Goal: Information Seeking & Learning: Learn about a topic

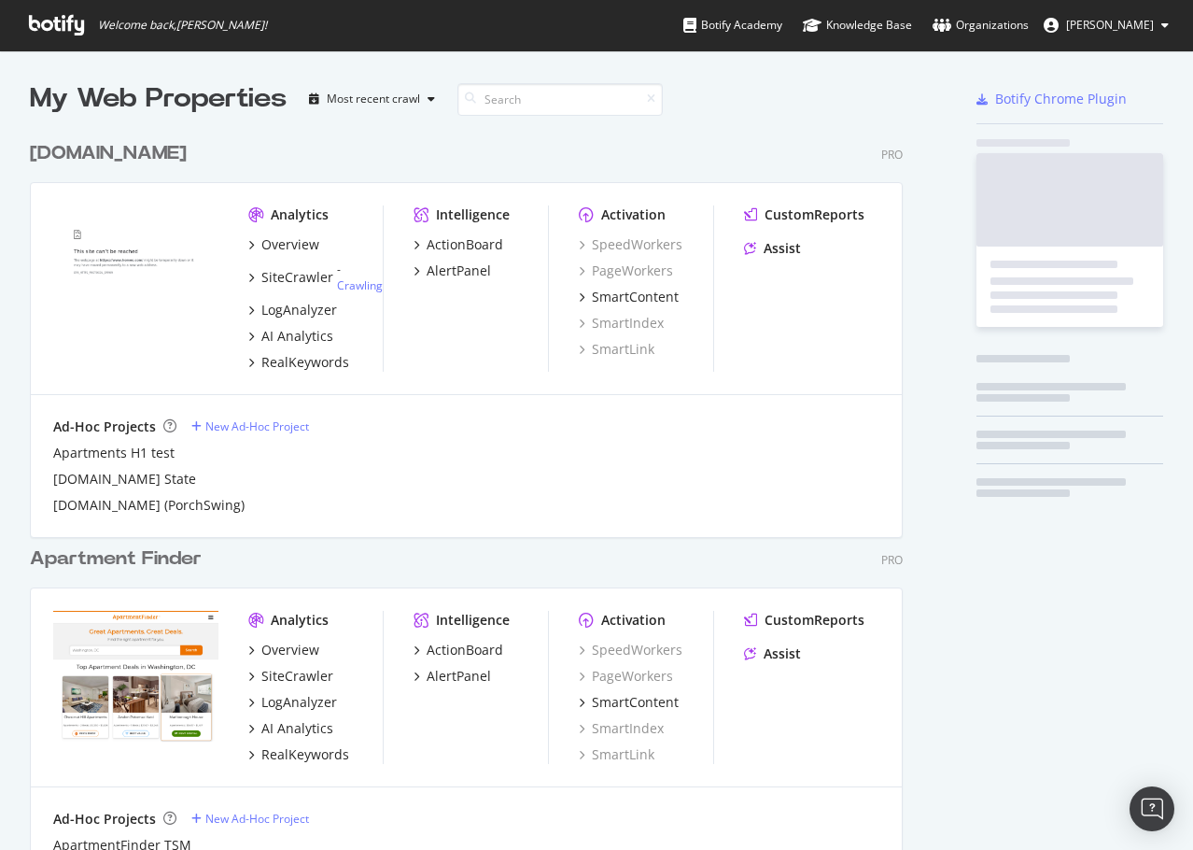
scroll to position [836, 1165]
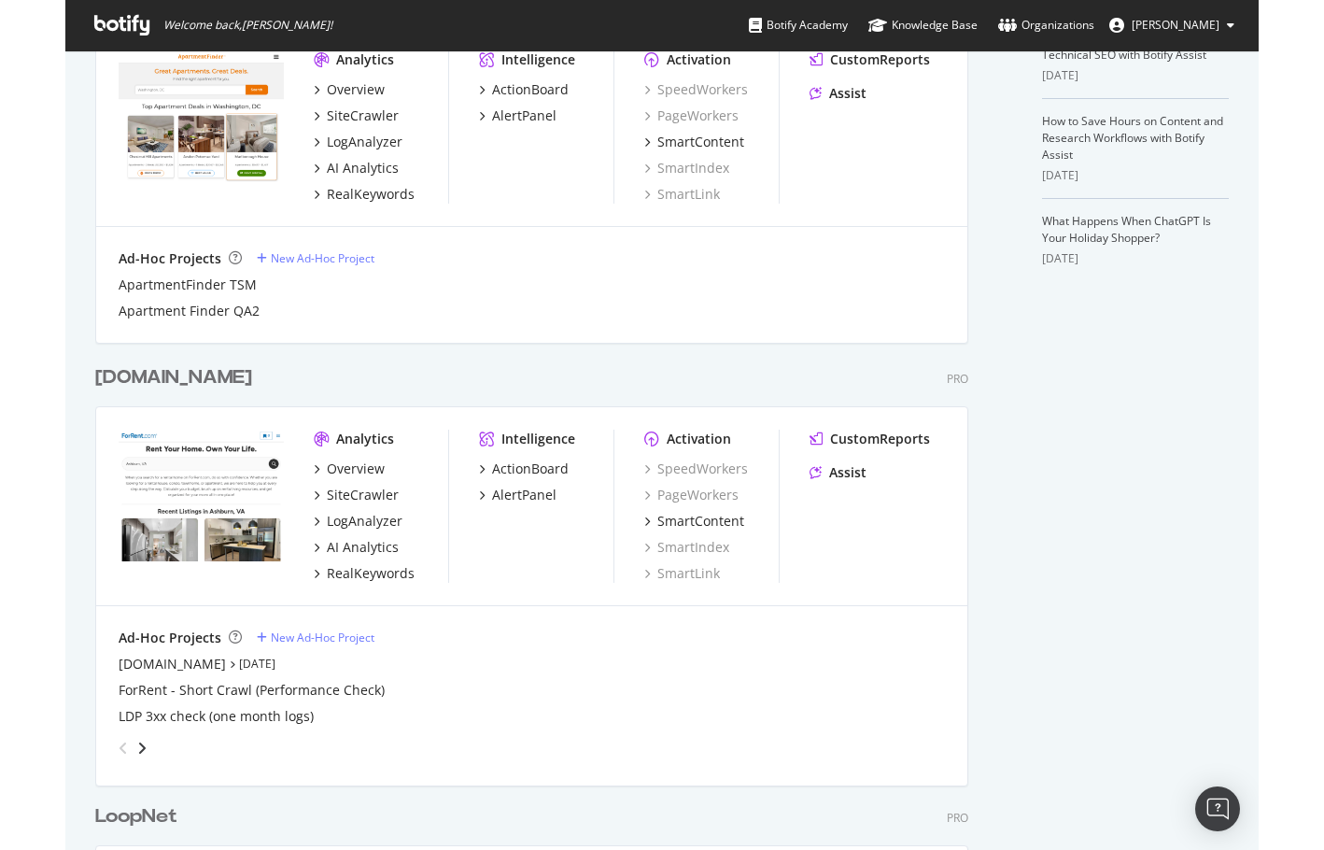
scroll to position [840, 0]
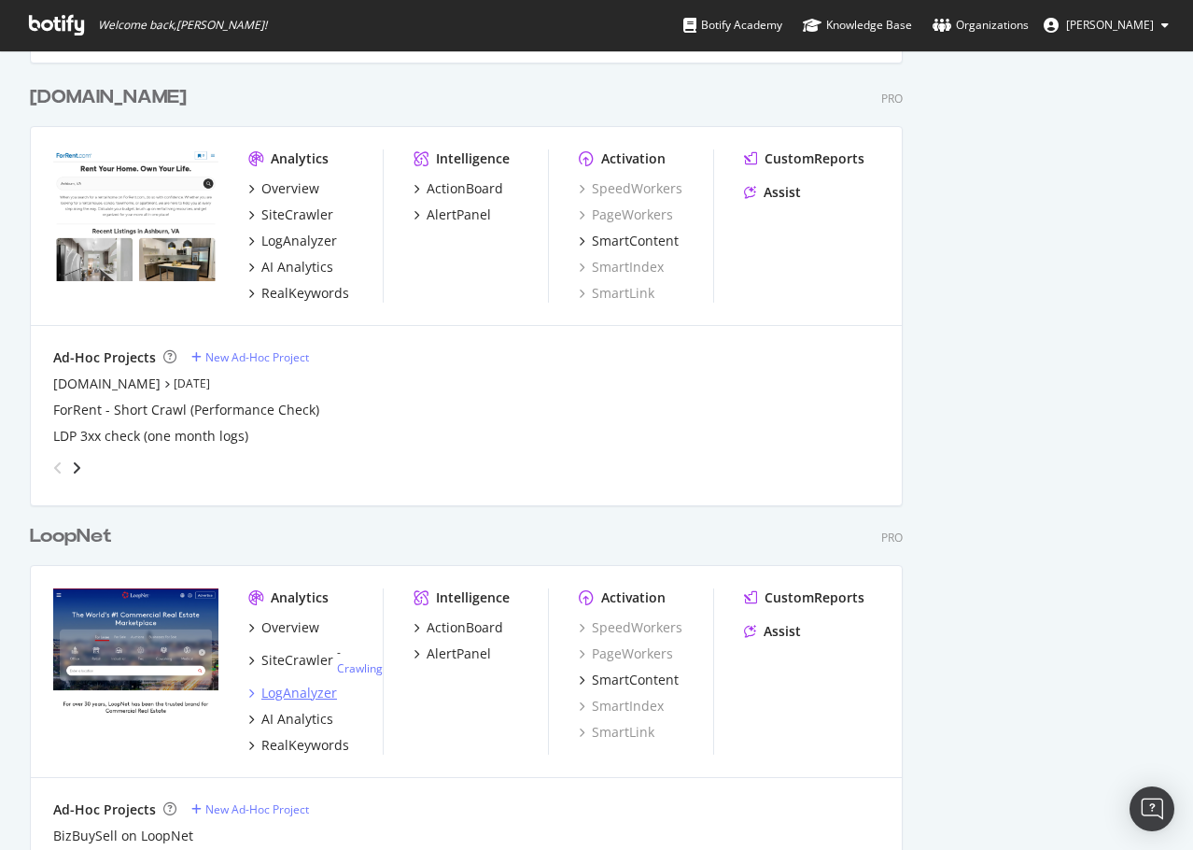
click at [300, 692] on div "LogAnalyzer" at bounding box center [299, 692] width 76 height 19
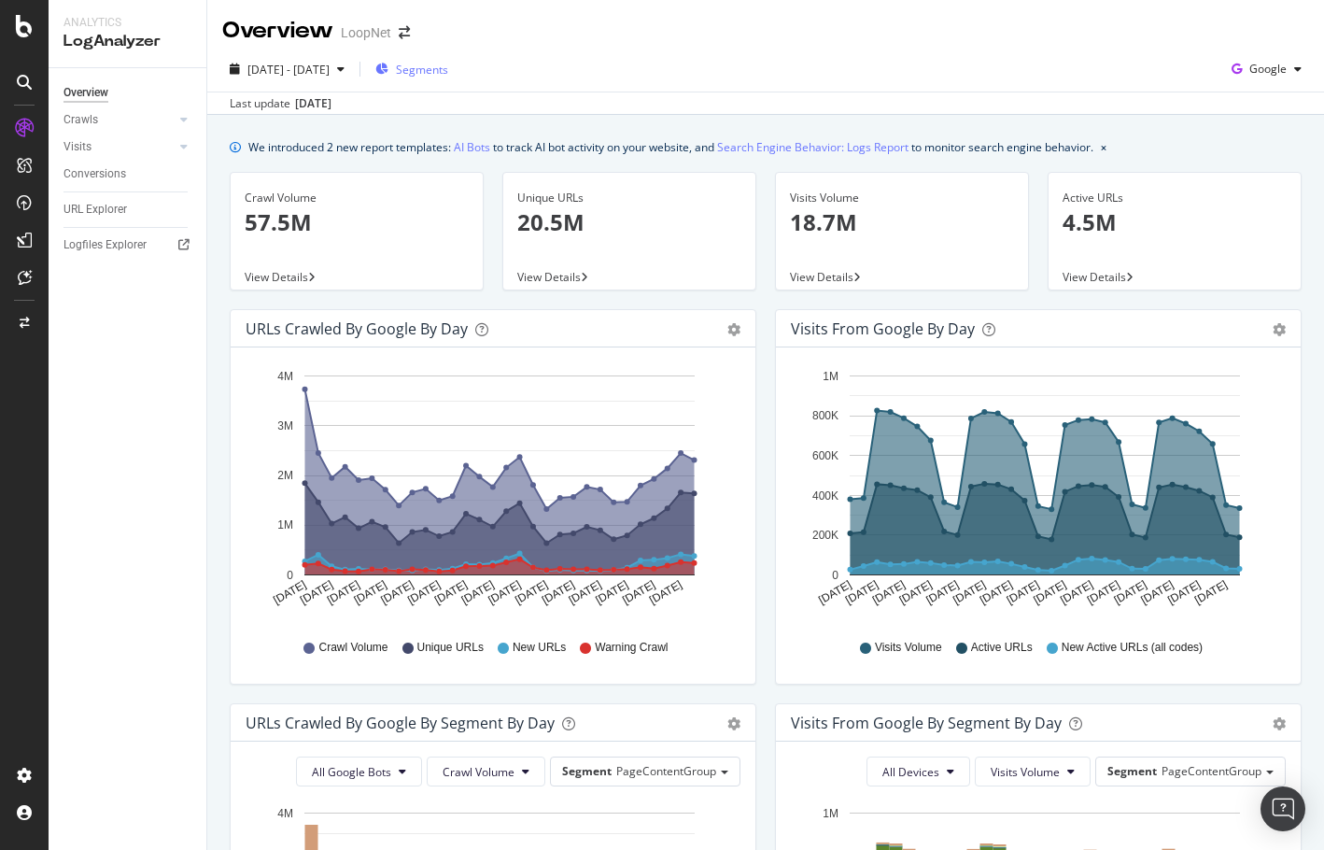
click at [448, 69] on span "Segments" at bounding box center [422, 70] width 52 height 16
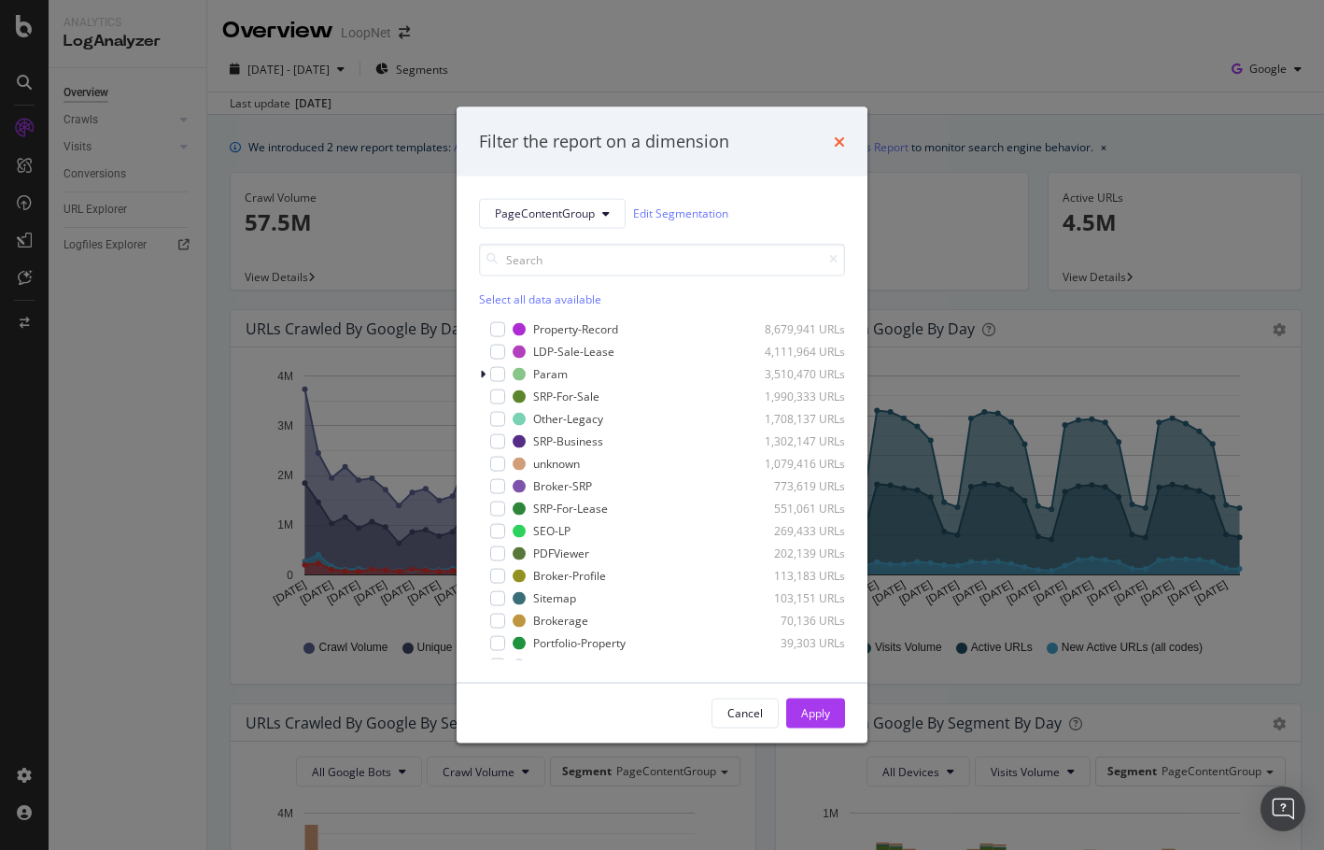
click at [842, 138] on icon "times" at bounding box center [839, 141] width 11 height 15
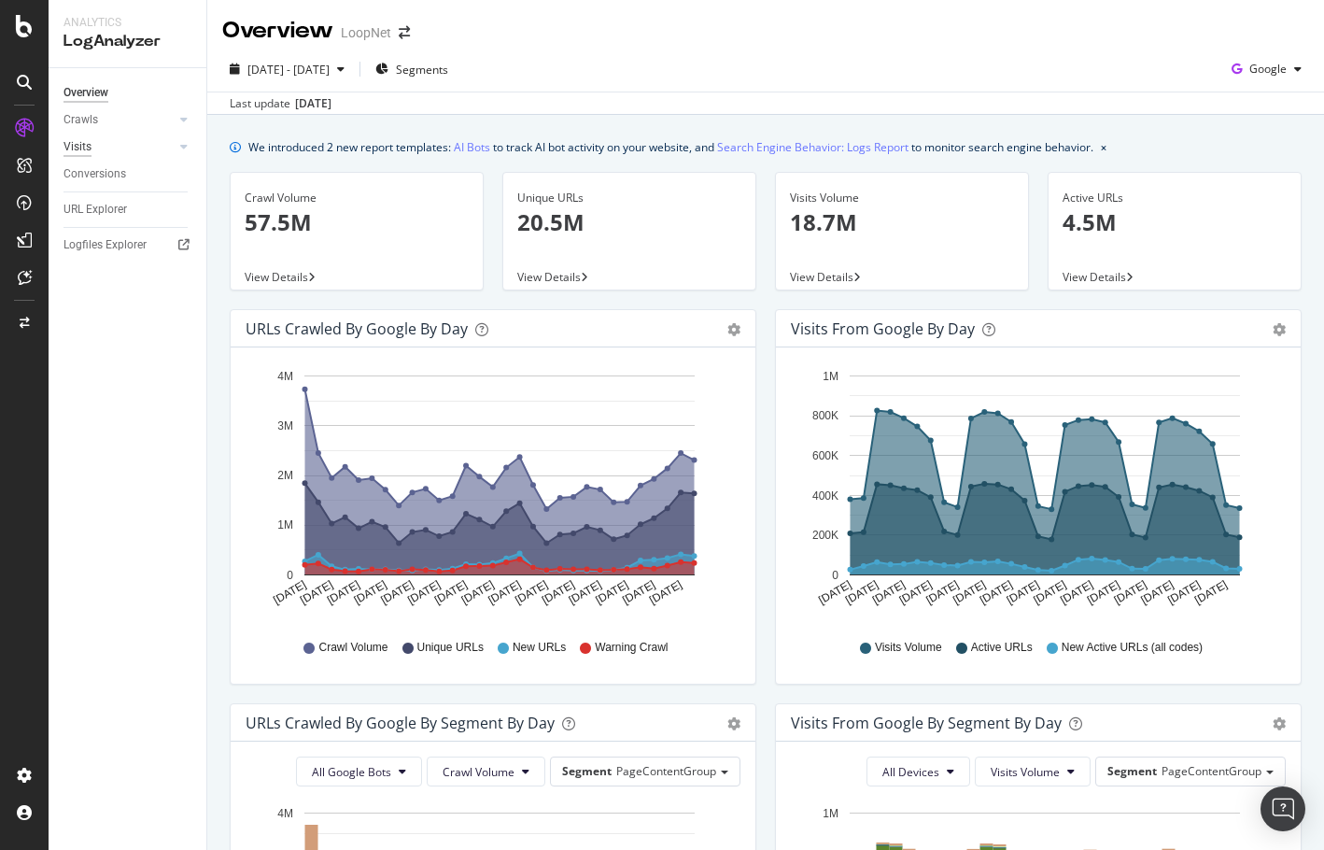
click at [86, 145] on div "Visits" at bounding box center [77, 147] width 28 height 20
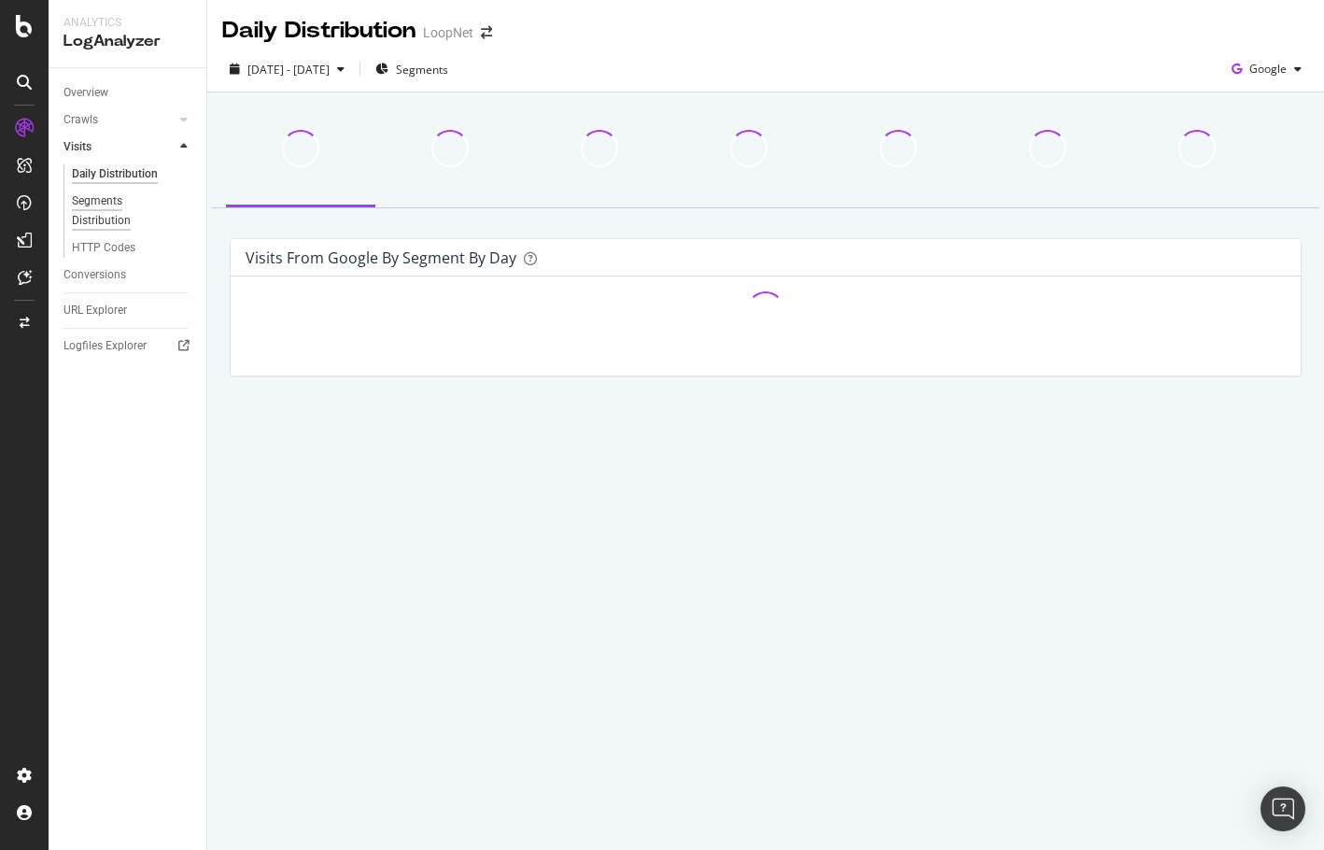
click at [111, 203] on div "Segments Distribution" at bounding box center [124, 210] width 104 height 39
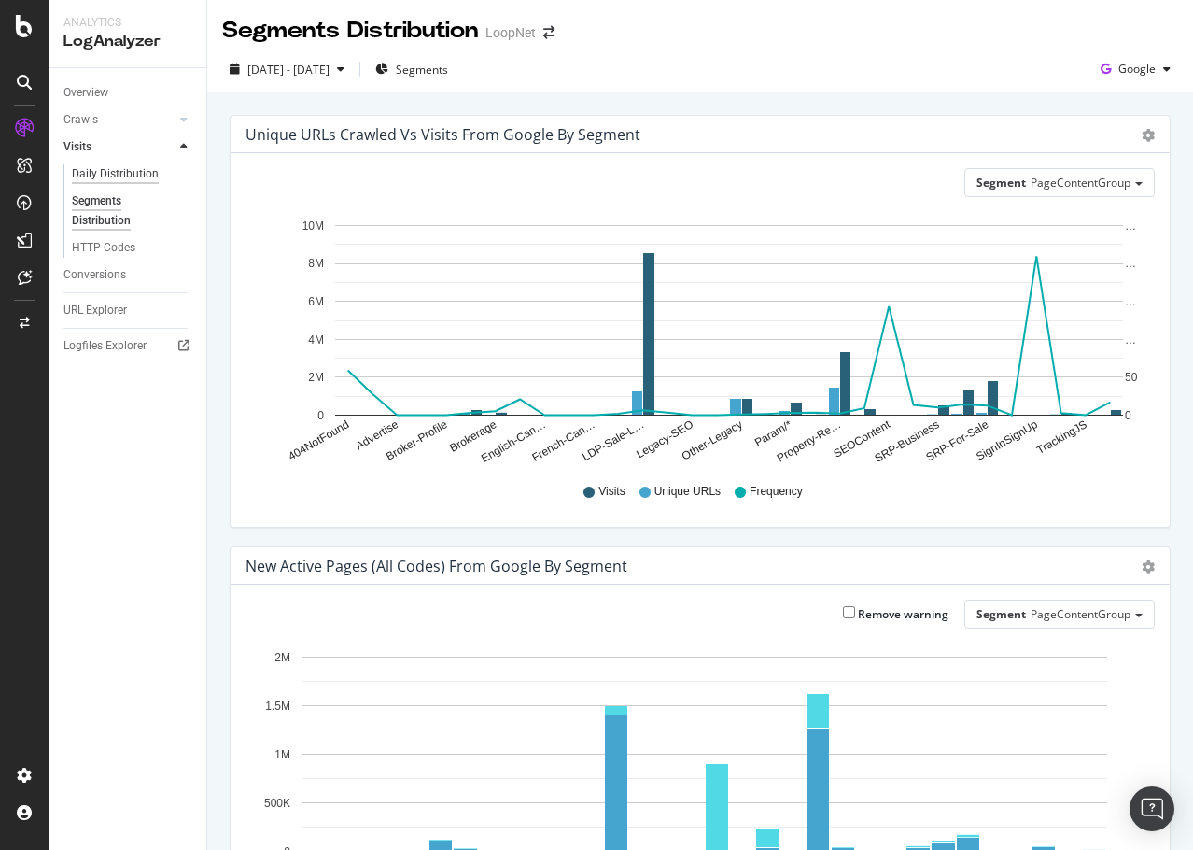
click at [103, 172] on div "Daily Distribution" at bounding box center [115, 174] width 87 height 20
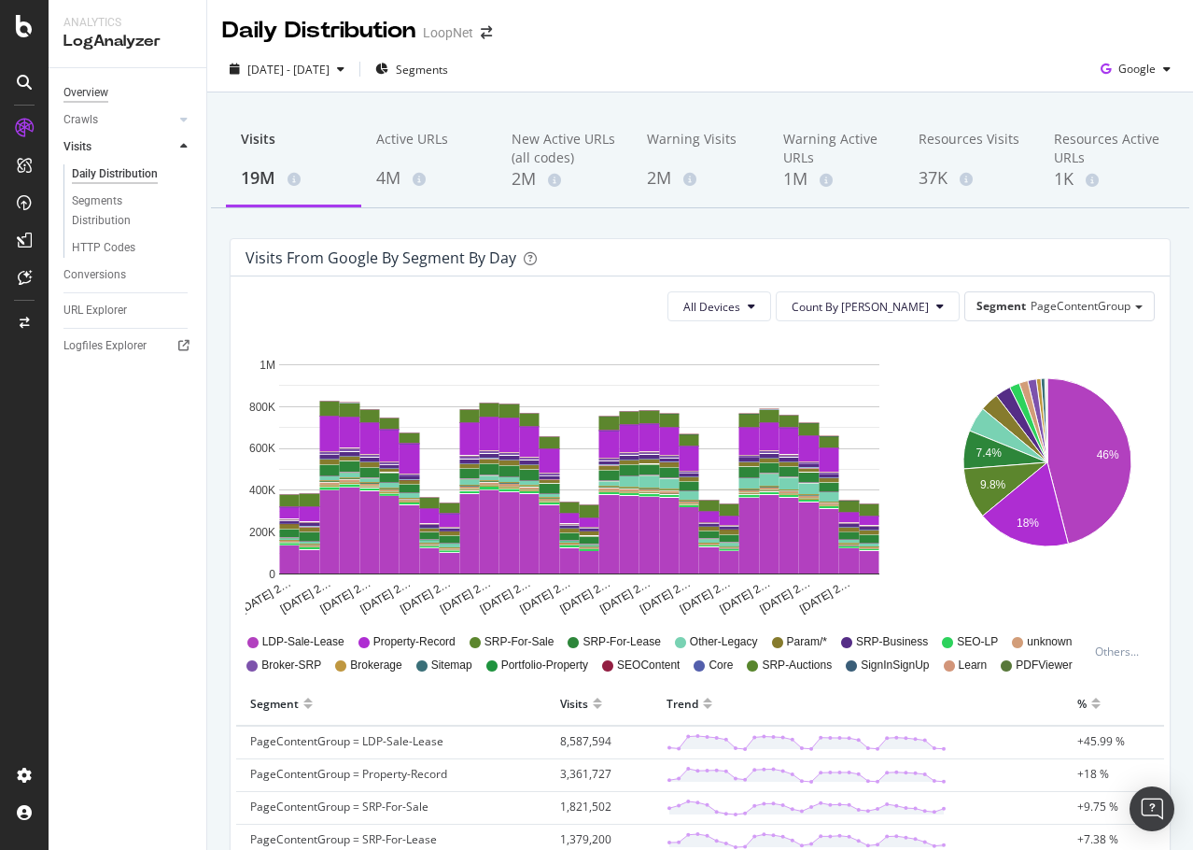
click at [107, 93] on div "Overview" at bounding box center [85, 93] width 45 height 20
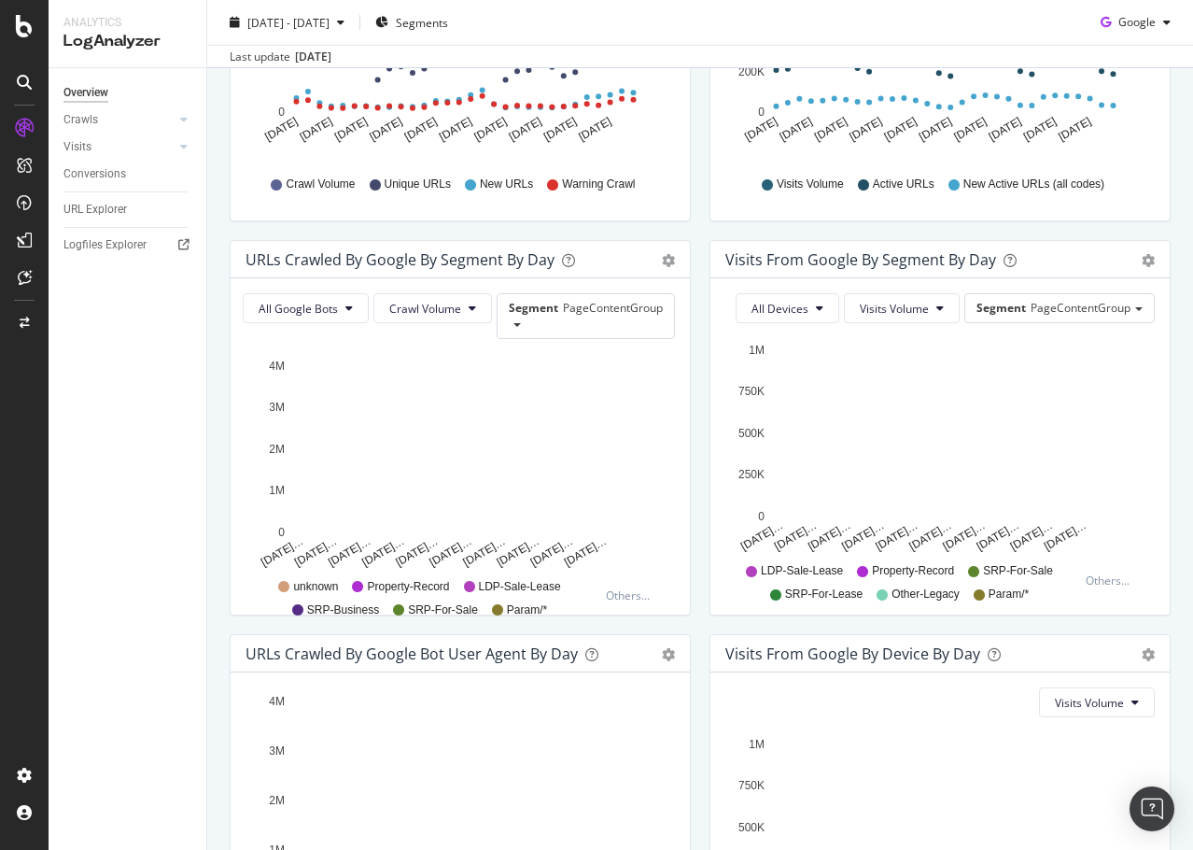
scroll to position [467, 0]
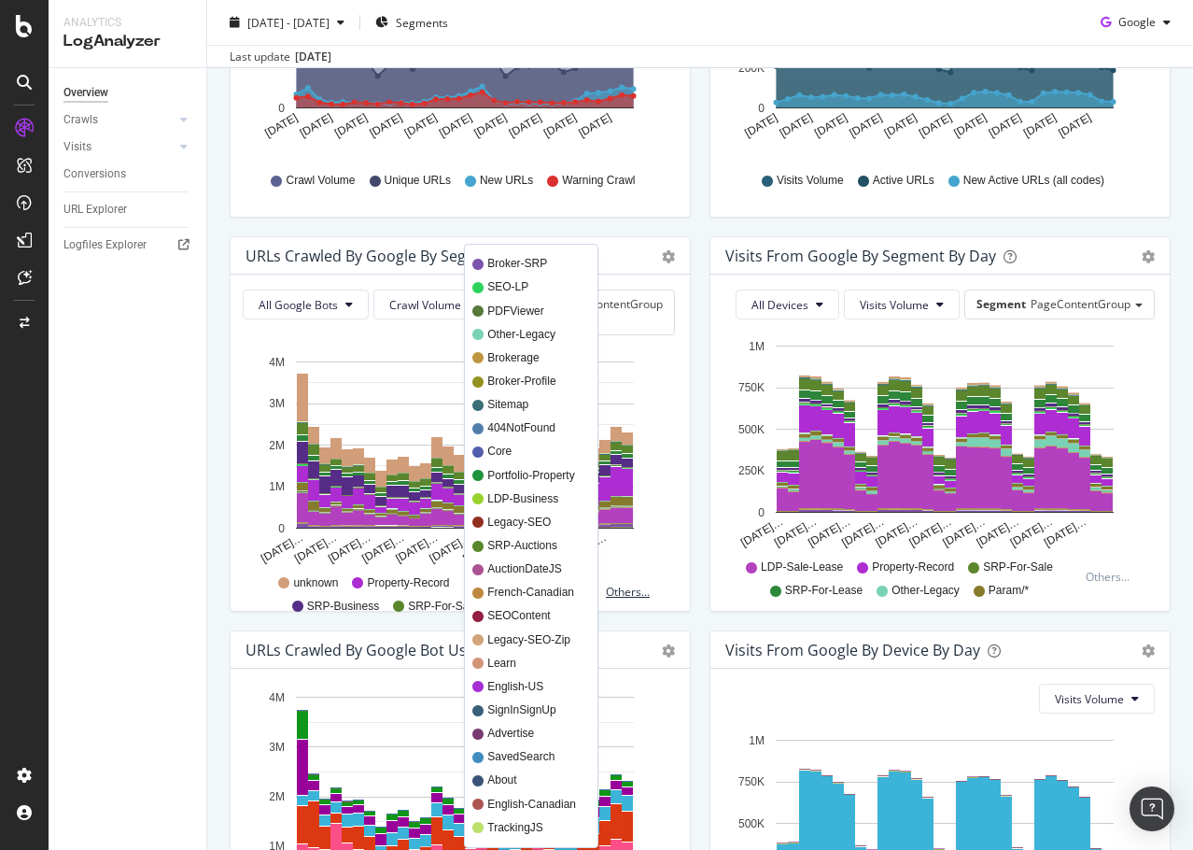
click at [616, 590] on div "Others..." at bounding box center [632, 592] width 52 height 16
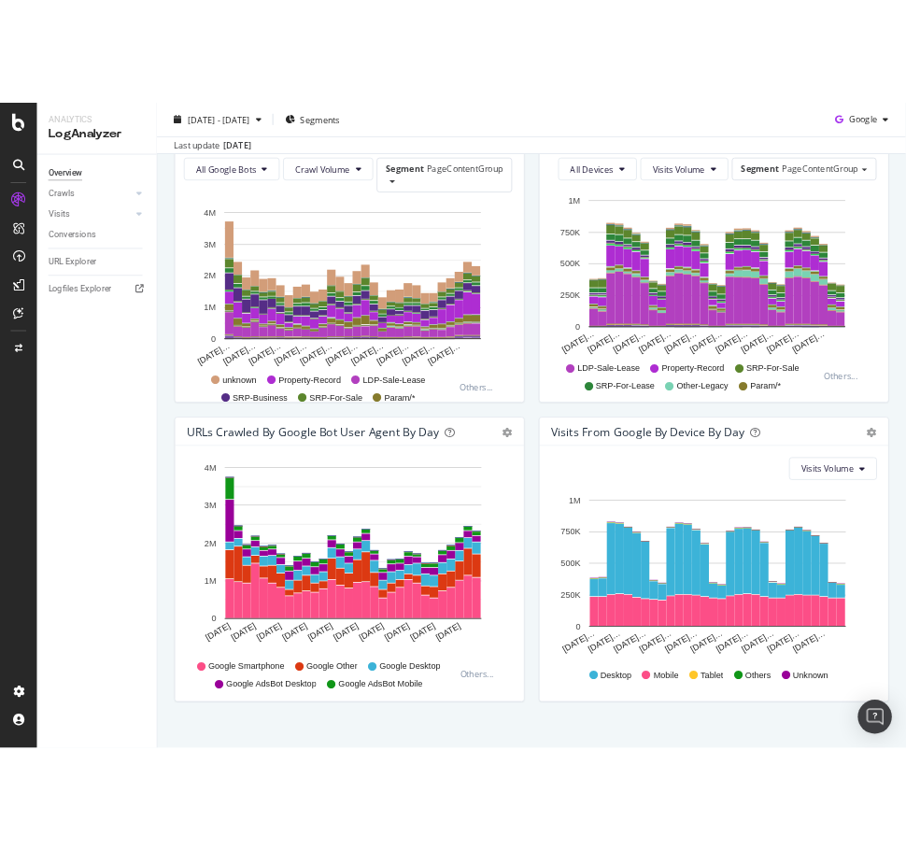
scroll to position [707, 0]
